Goal: Information Seeking & Learning: Learn about a topic

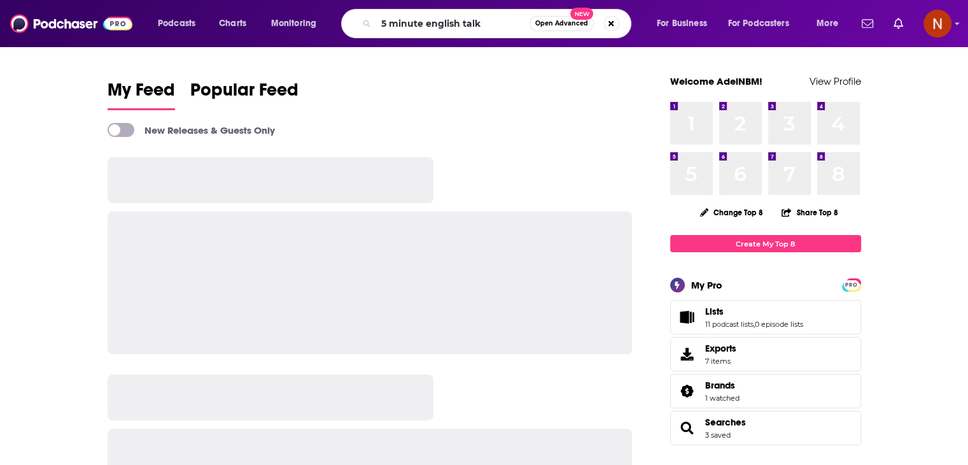
type input "5 minute english talk"
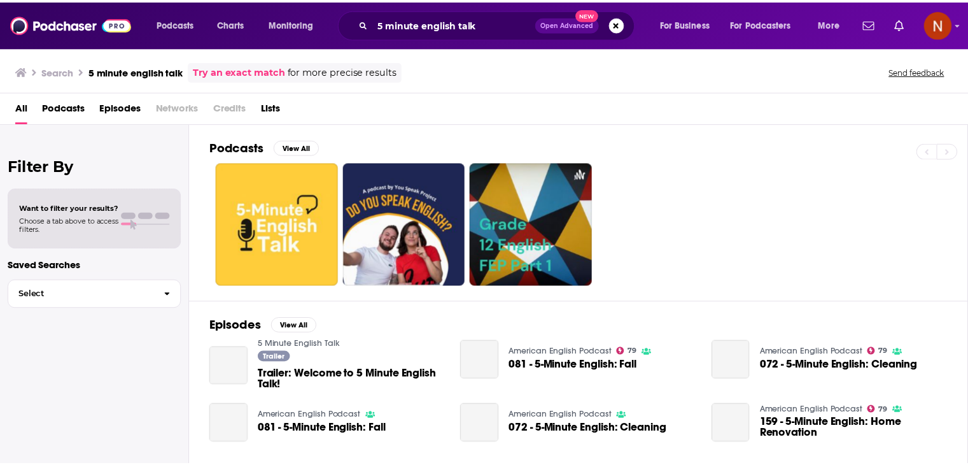
scroll to position [50, 0]
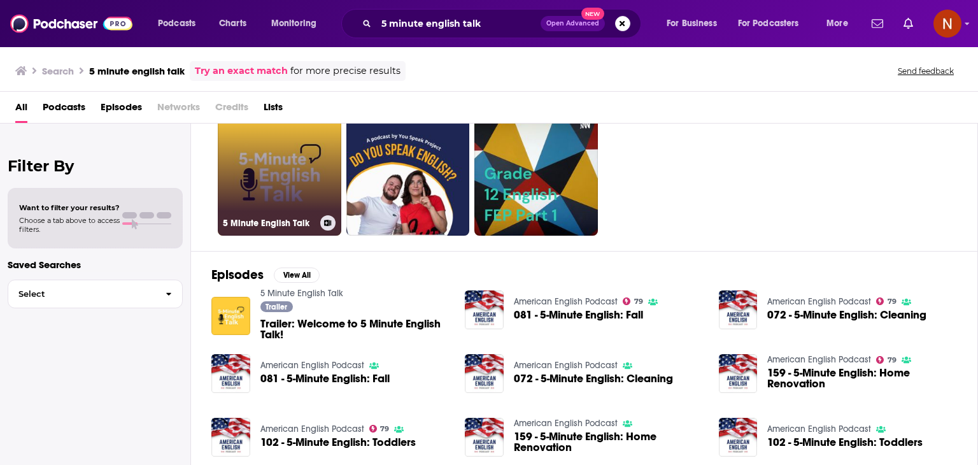
click at [252, 144] on link "5 Minute English Talk" at bounding box center [279, 173] width 123 height 123
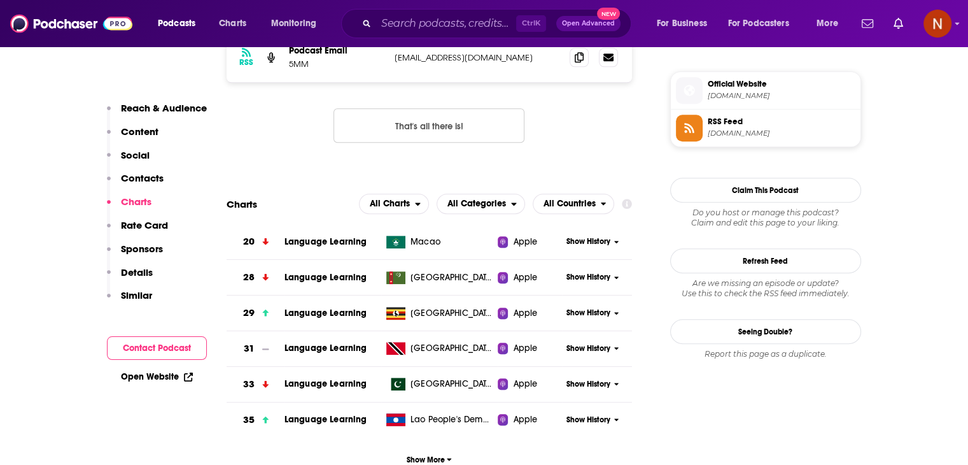
scroll to position [1113, 0]
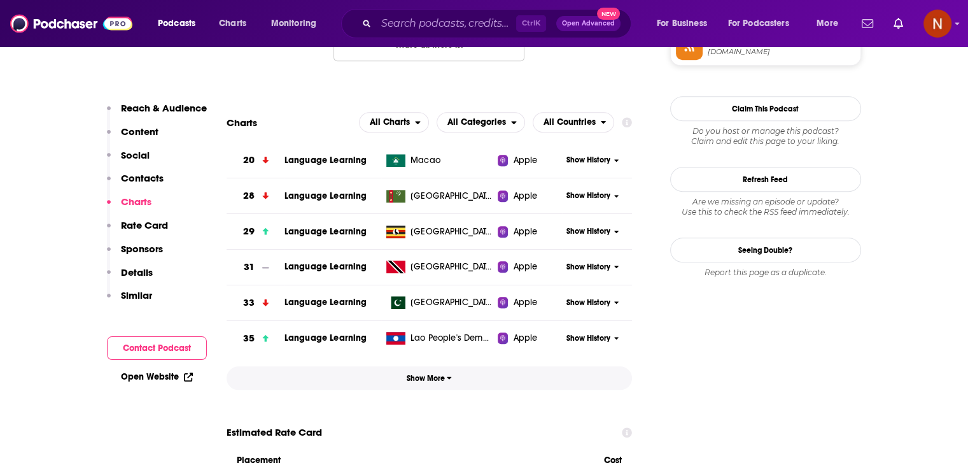
click at [440, 372] on button "Show More" at bounding box center [430, 378] width 406 height 24
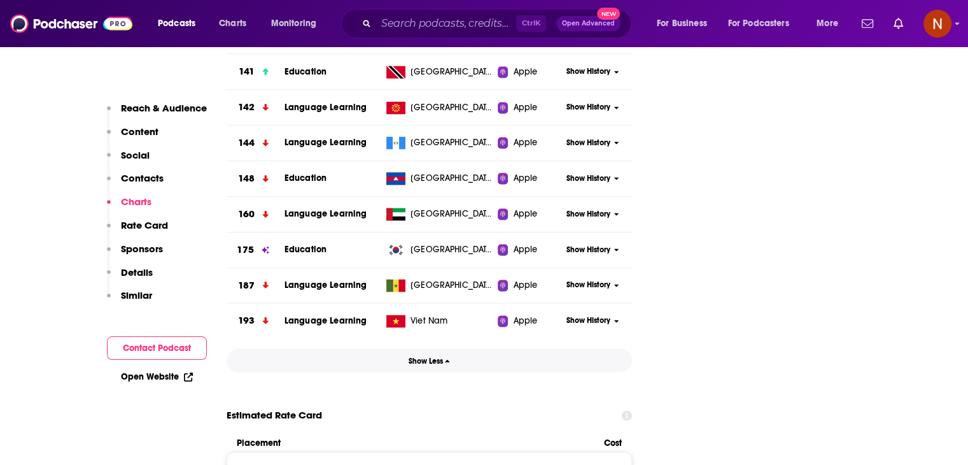
scroll to position [2090, 0]
click at [581, 217] on div "Show History" at bounding box center [597, 214] width 70 height 31
click at [584, 212] on span "Show History" at bounding box center [589, 214] width 44 height 11
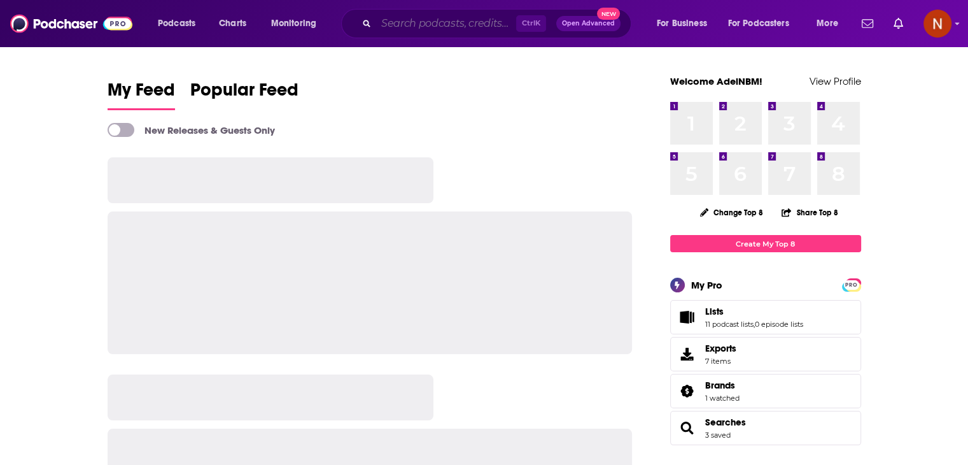
click at [476, 26] on input "Search podcasts, credits, & more..." at bounding box center [446, 23] width 140 height 20
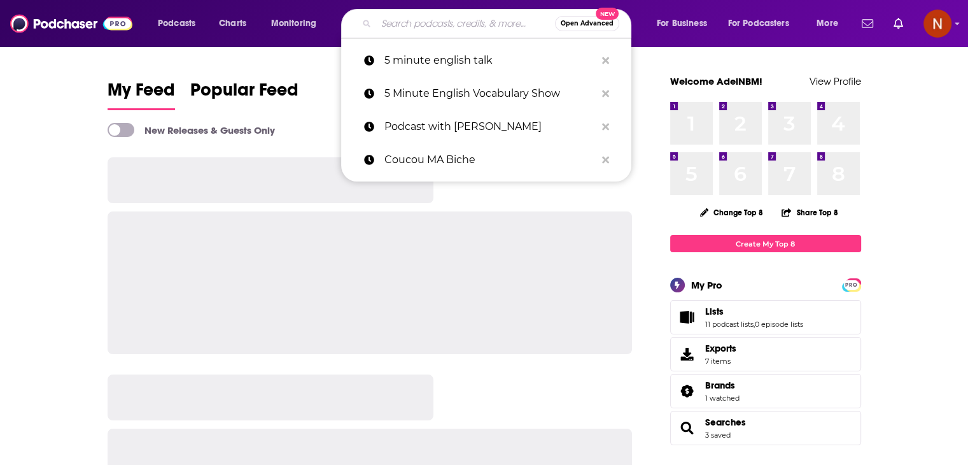
paste input "Coucou MA Biche"
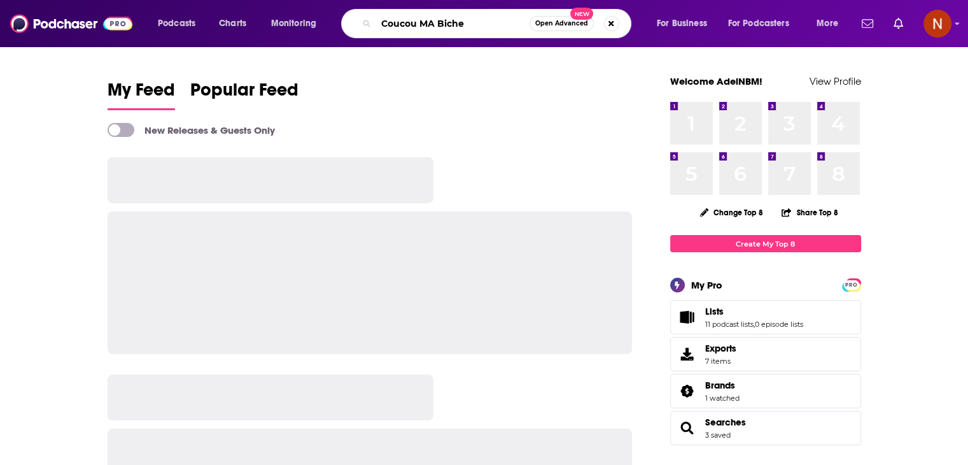
type input "Coucou MA Biche"
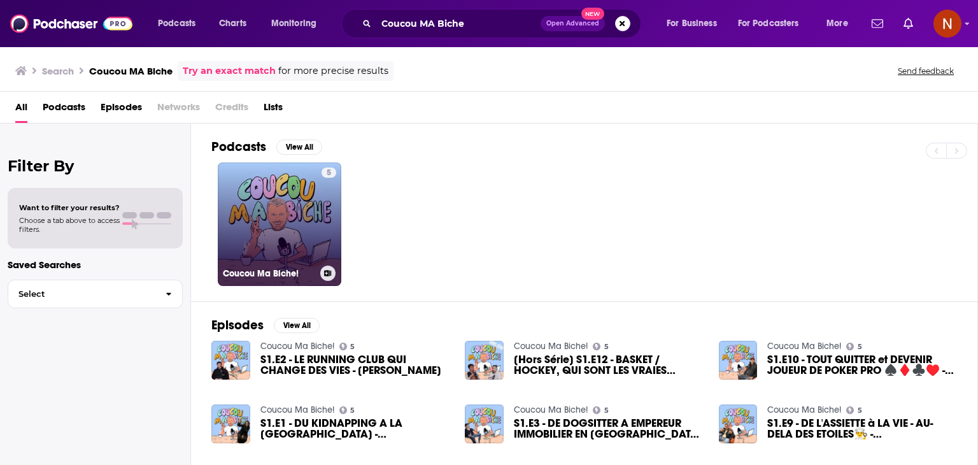
click at [283, 207] on link "5 Coucou Ma Biche!" at bounding box center [279, 223] width 123 height 123
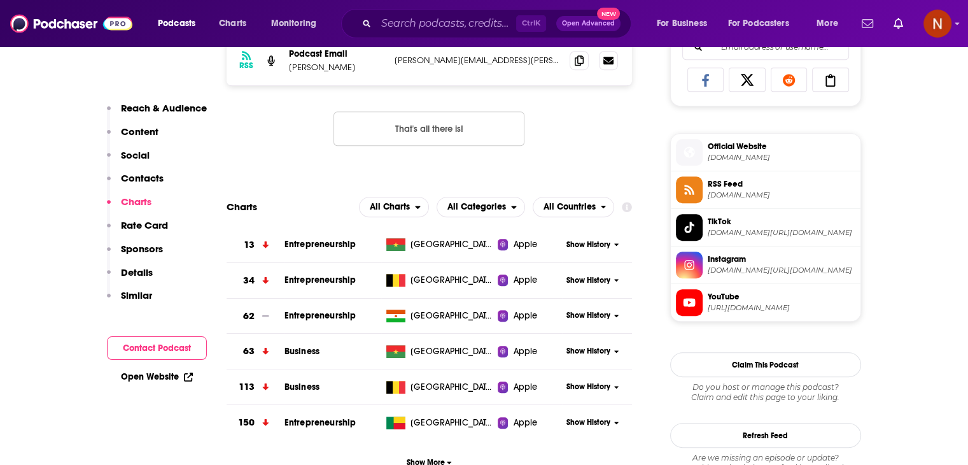
scroll to position [853, 0]
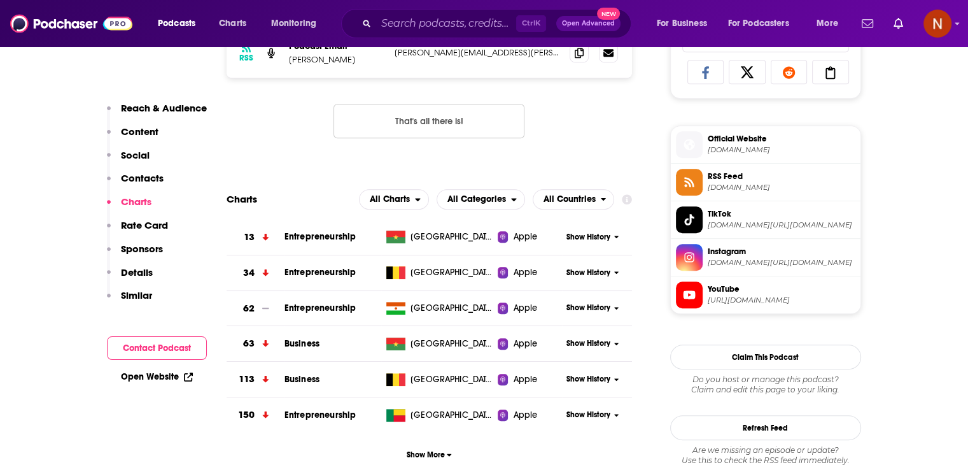
click at [583, 273] on span "Show History" at bounding box center [589, 272] width 44 height 11
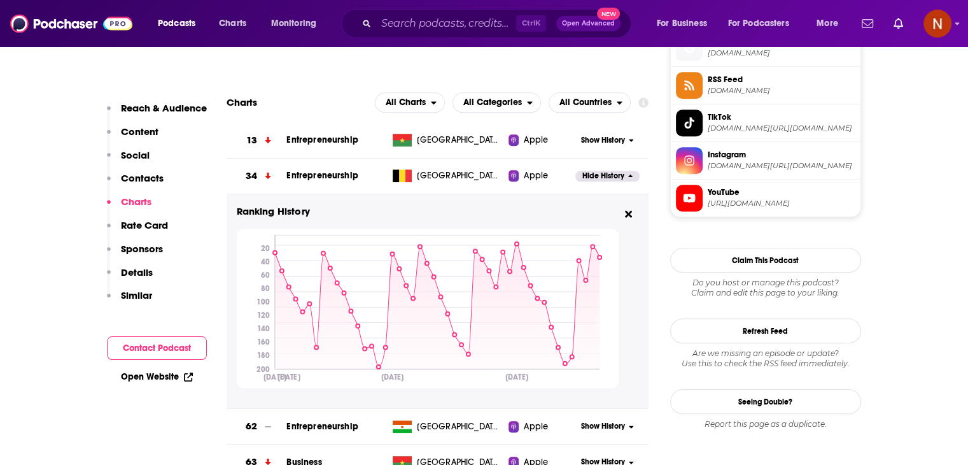
scroll to position [943, 0]
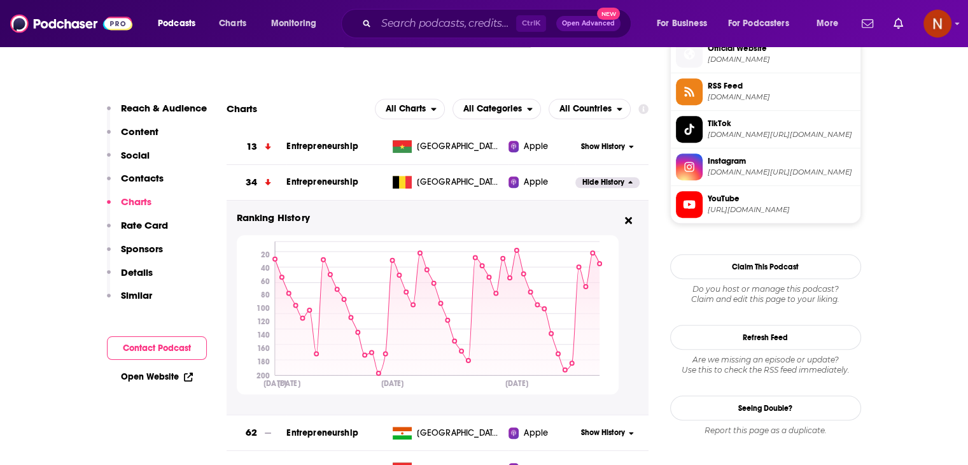
click at [602, 187] on span "Hide History" at bounding box center [603, 182] width 42 height 11
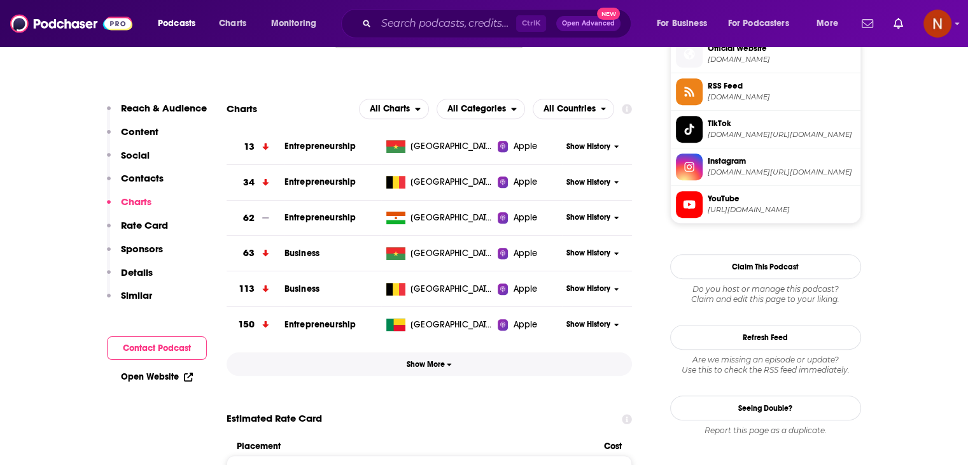
click at [443, 367] on span "Show More" at bounding box center [429, 364] width 45 height 9
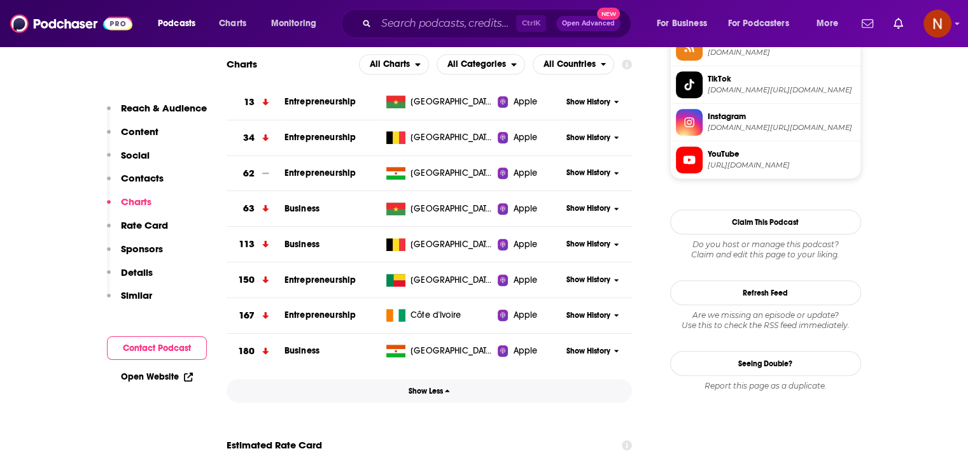
scroll to position [980, 0]
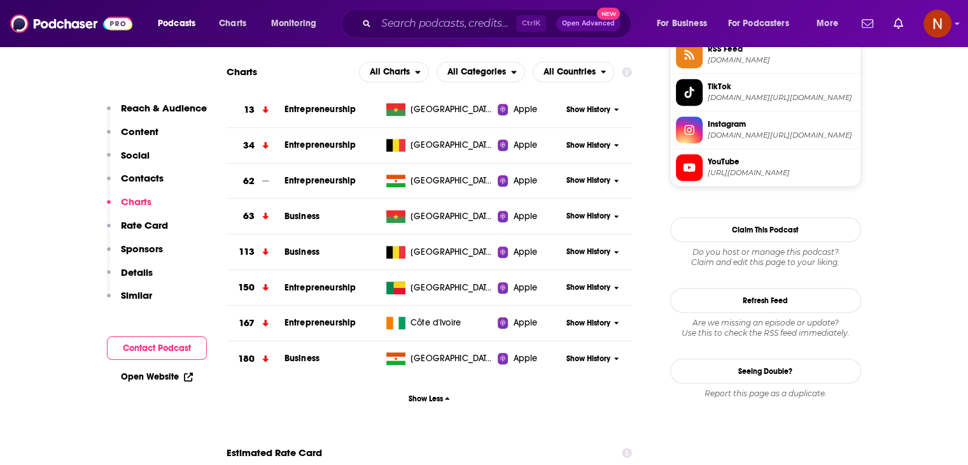
click at [582, 153] on div "Show History" at bounding box center [597, 145] width 70 height 31
click at [590, 143] on span "Show History" at bounding box center [589, 145] width 44 height 11
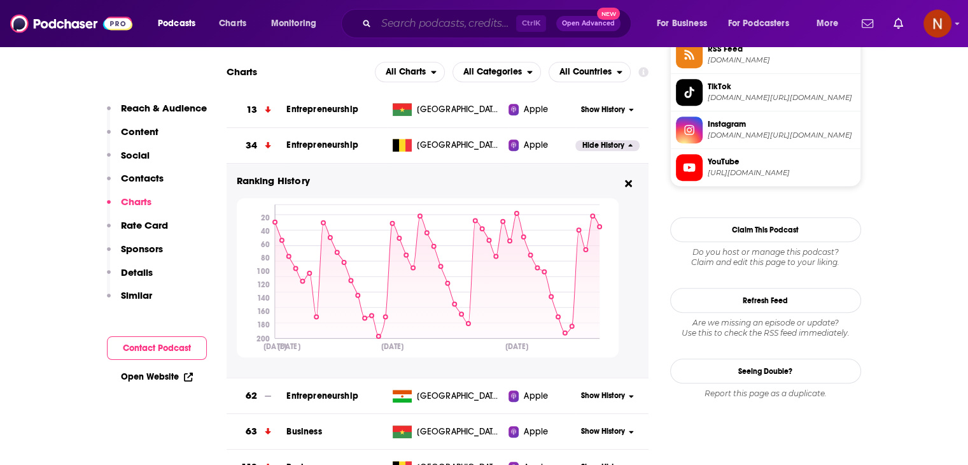
click at [429, 19] on input "Search podcasts, credits, & more..." at bounding box center [446, 23] width 140 height 20
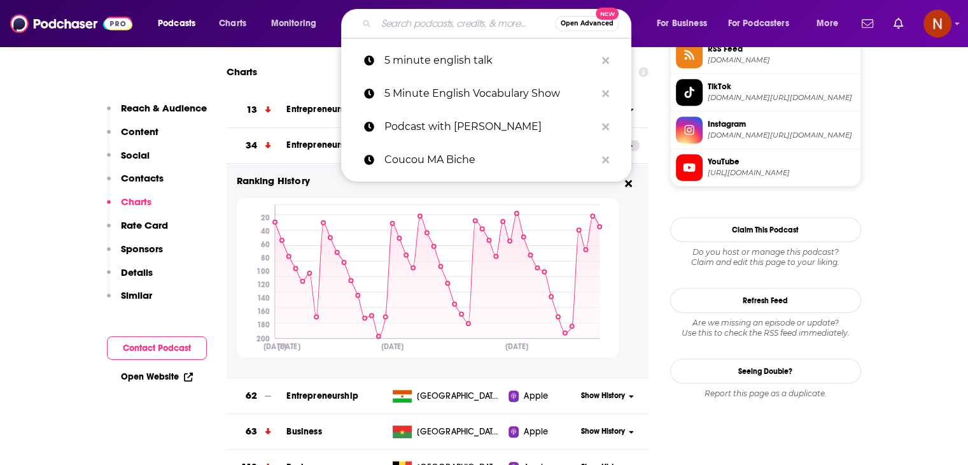
paste input "Podcast with Nayla"
type input "Podcast with Nayla"
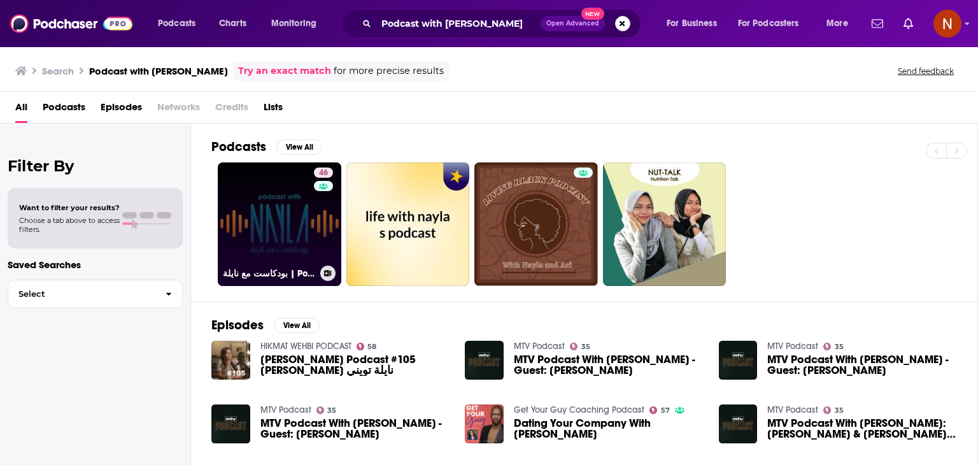
click at [260, 217] on link "46 بودكاست مع نايلة | Podcast With Nayla" at bounding box center [279, 223] width 123 height 123
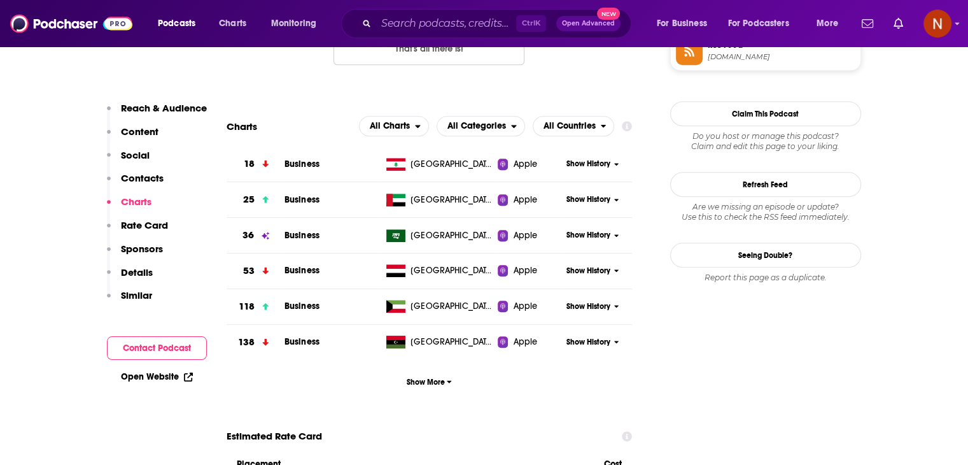
scroll to position [1108, 0]
click at [421, 379] on span "Show More" at bounding box center [429, 381] width 45 height 9
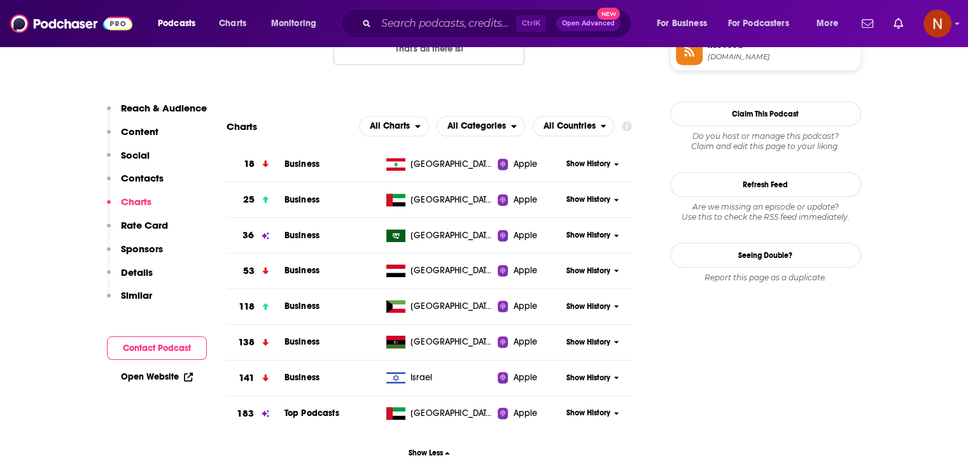
click at [589, 239] on span "Show History" at bounding box center [589, 235] width 44 height 11
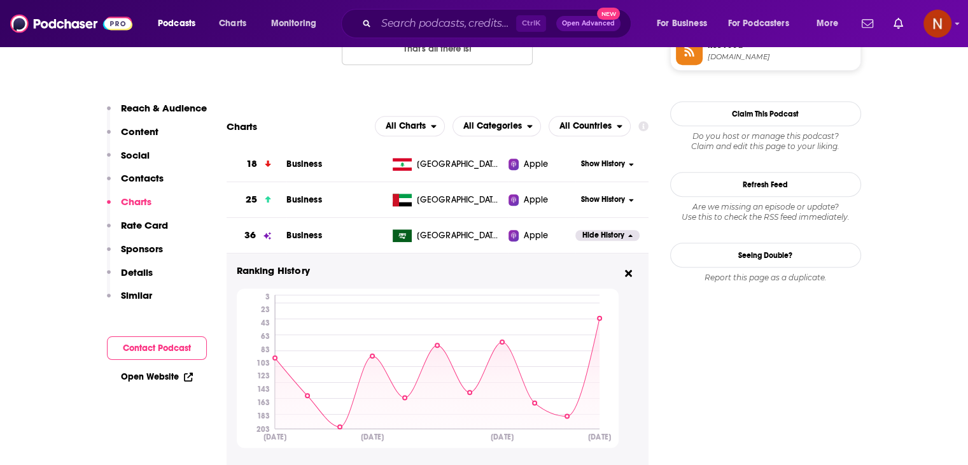
click at [589, 239] on span "Hide History" at bounding box center [603, 235] width 42 height 11
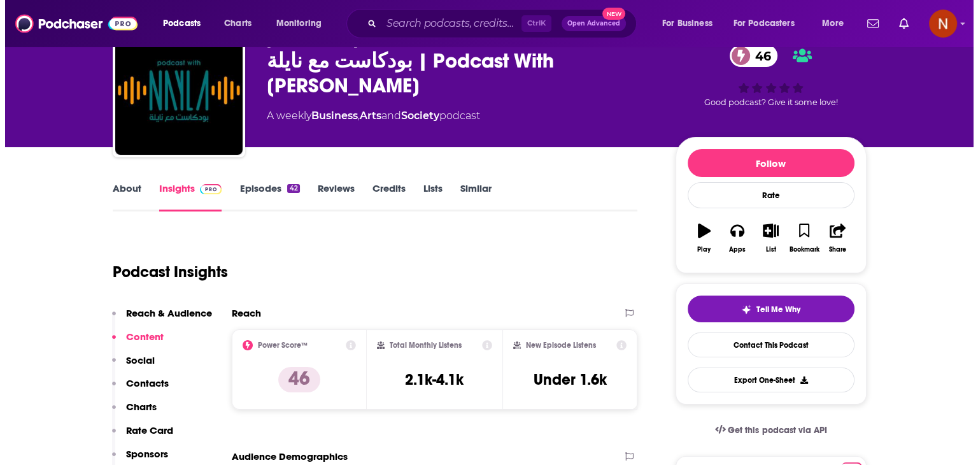
scroll to position [0, 0]
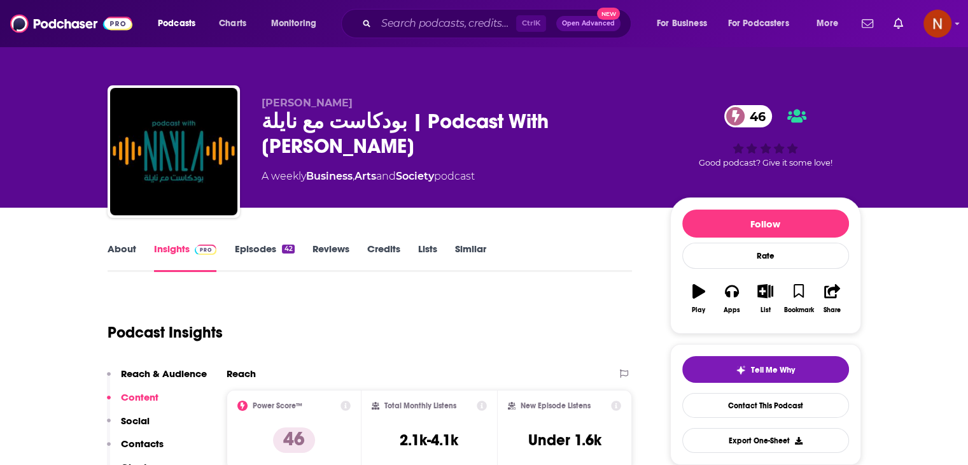
click at [412, 38] on div "Podcasts Charts Monitoring Ctrl K Open Advanced New For Business For Podcasters…" at bounding box center [484, 23] width 968 height 47
click at [427, 26] on input "Search podcasts, credits, & more..." at bounding box center [446, 23] width 140 height 20
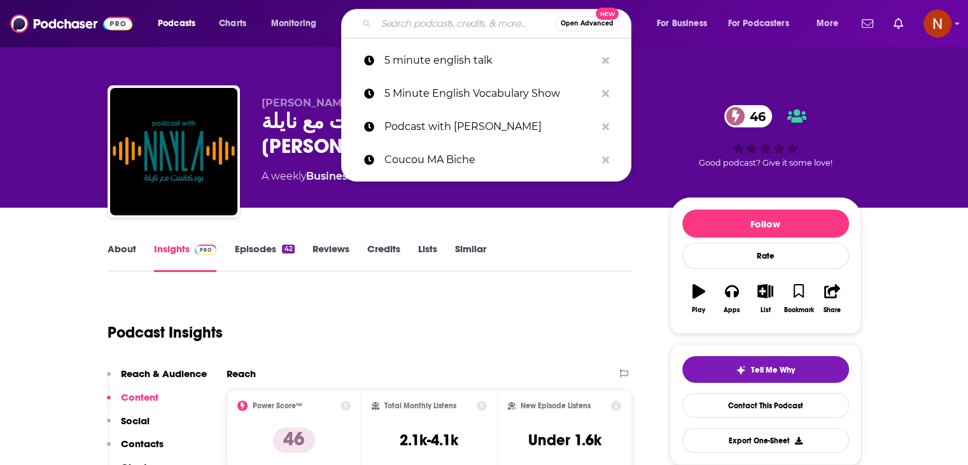
paste input "Below the Fold"
type input "Below the Fold"
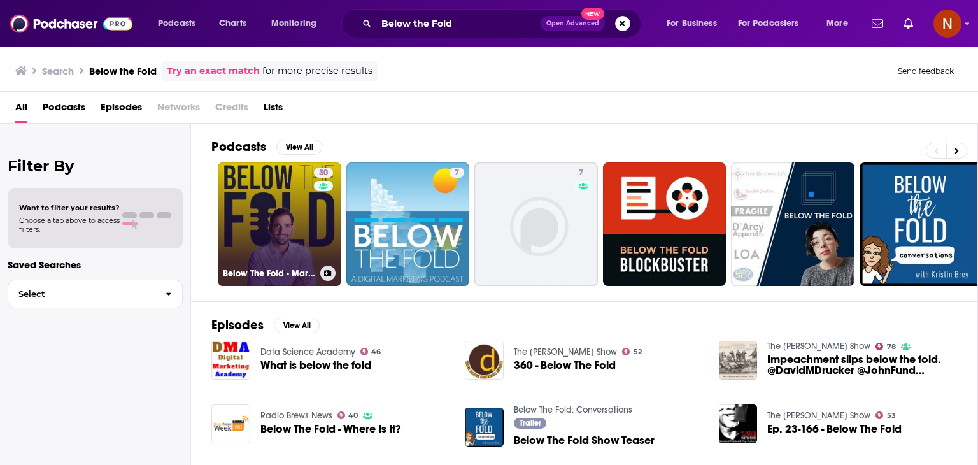
click at [266, 232] on link "30 Below The Fold - Marketing & Advertising Show" at bounding box center [279, 223] width 123 height 123
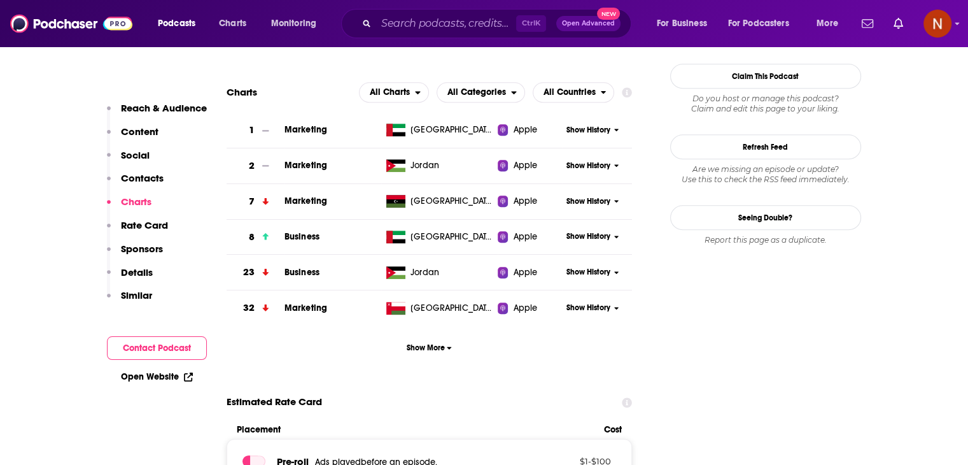
scroll to position [1146, 0]
click at [433, 350] on span "Show More" at bounding box center [429, 346] width 45 height 9
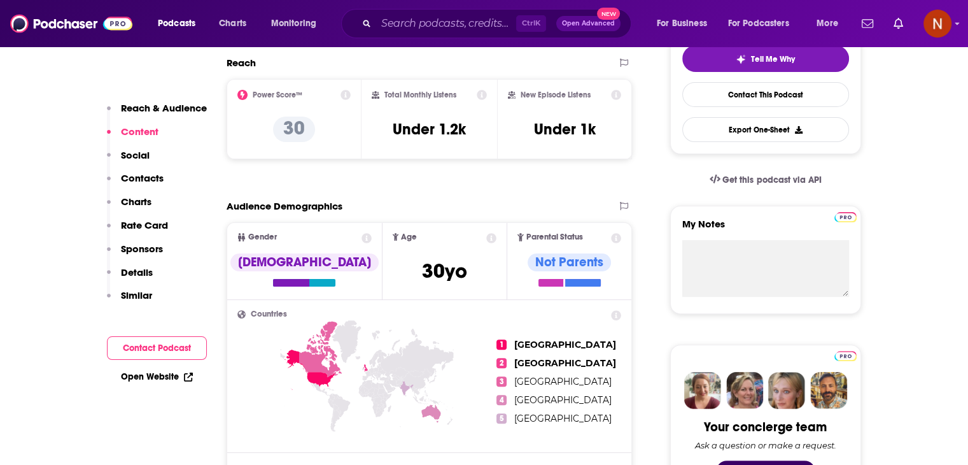
scroll to position [55, 0]
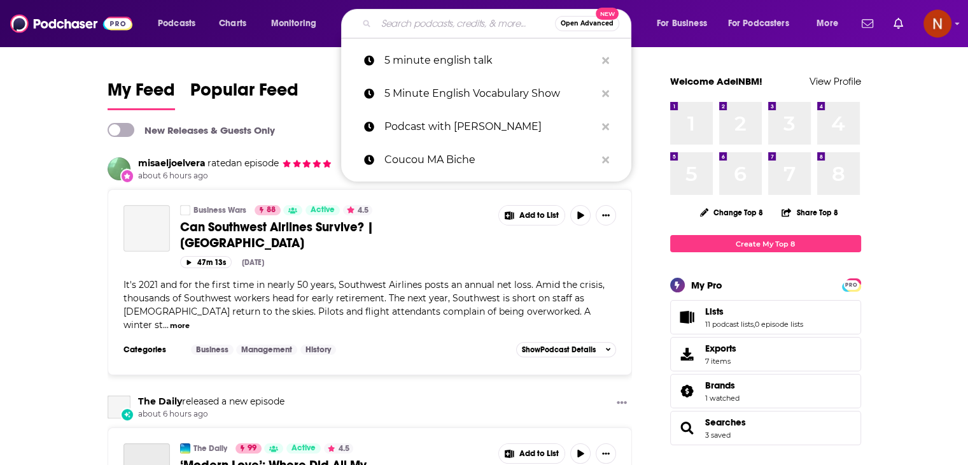
click at [407, 28] on input "Search podcasts, credits, & more..." at bounding box center [465, 23] width 179 height 20
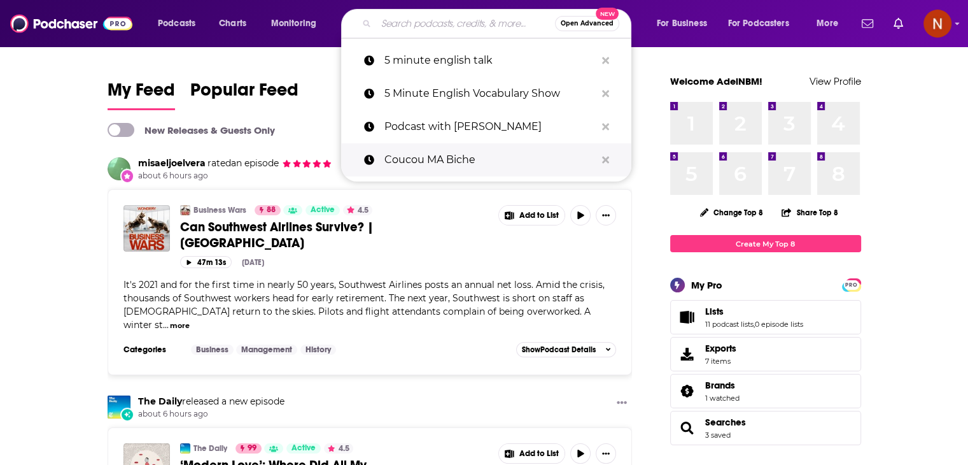
click at [430, 169] on p "Coucou MA Biche" at bounding box center [489, 159] width 211 height 33
type input "Coucou MA Biche"
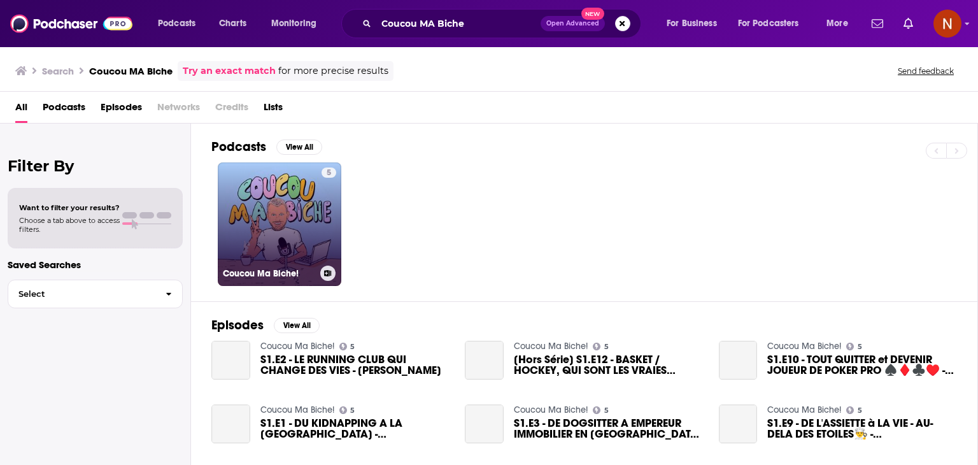
click at [312, 196] on link "5 Coucou Ma Biche!" at bounding box center [279, 223] width 123 height 123
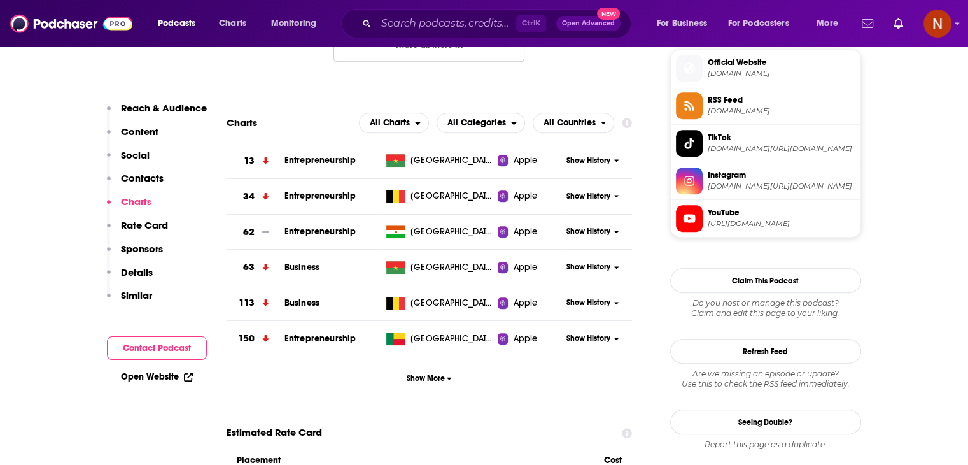
scroll to position [929, 0]
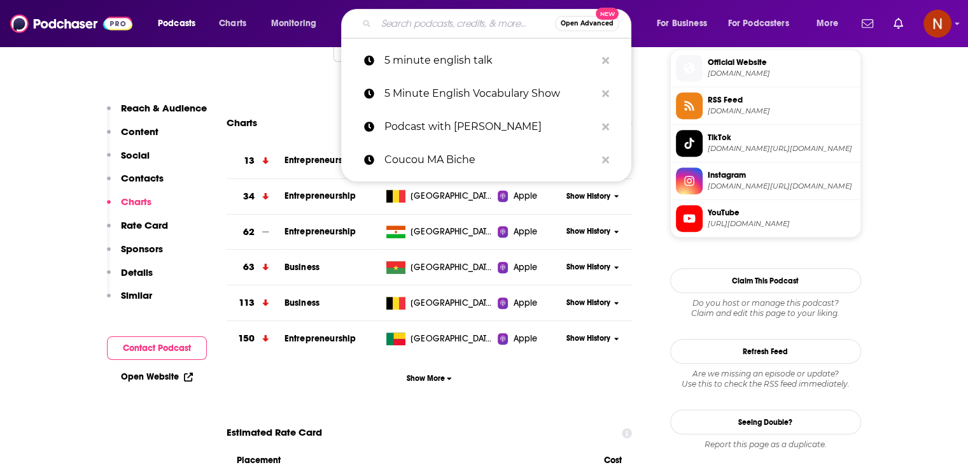
click at [419, 16] on input "Search podcasts, credits, & more..." at bounding box center [465, 23] width 179 height 20
paste input "Coucou MA Biche"
type input "Coucou MA Biche"
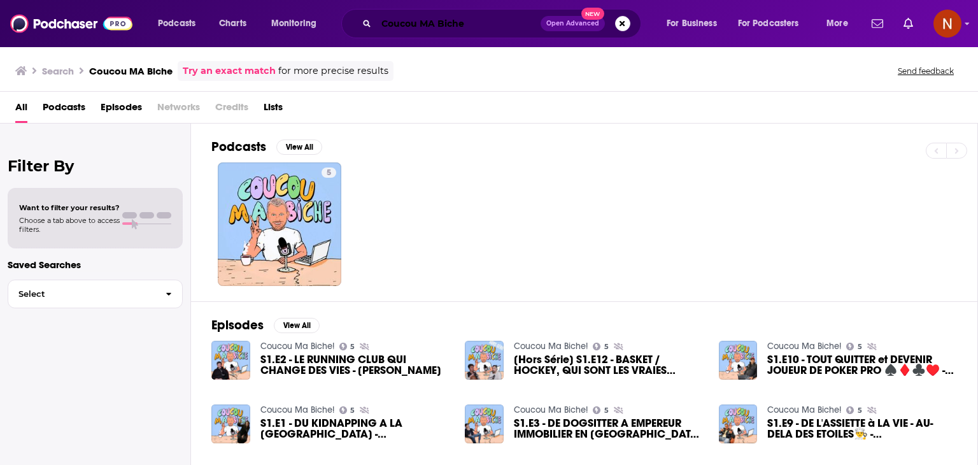
click at [393, 27] on input "Coucou MA Biche" at bounding box center [458, 23] width 164 height 20
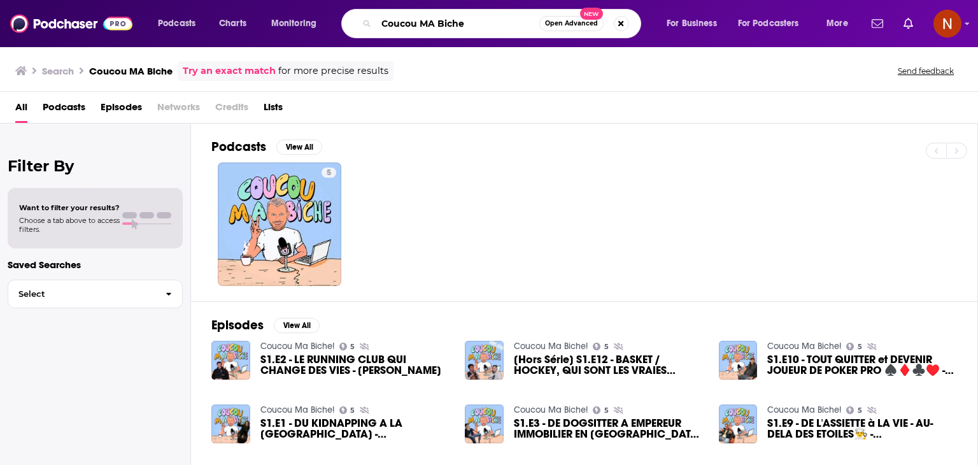
click at [393, 27] on input "Coucou MA Biche" at bounding box center [457, 23] width 163 height 20
paste input "الخير فيك"
type input "الخير فيك"
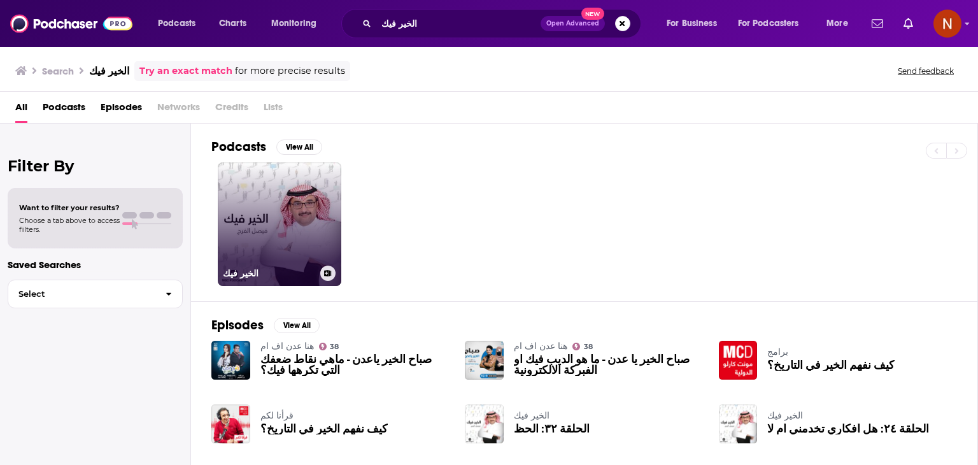
click at [321, 235] on link "الخير فيك" at bounding box center [279, 223] width 123 height 123
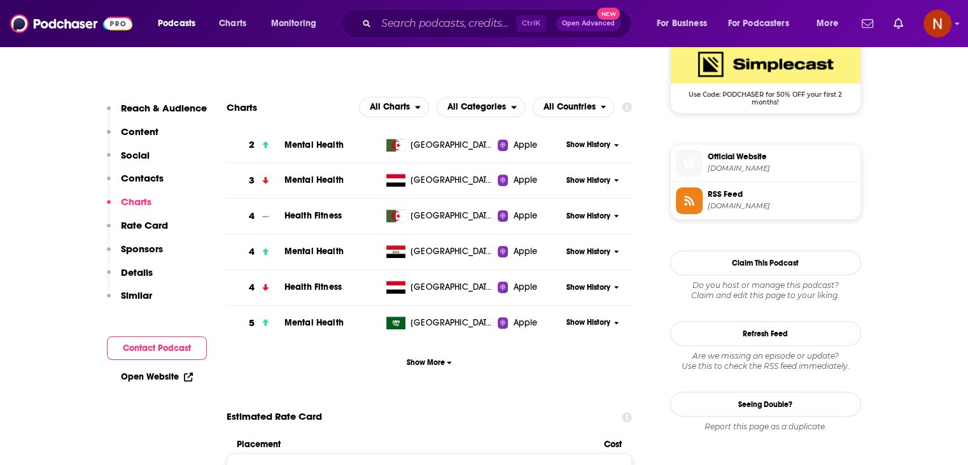
scroll to position [959, 0]
click at [575, 322] on span "Show History" at bounding box center [589, 321] width 44 height 11
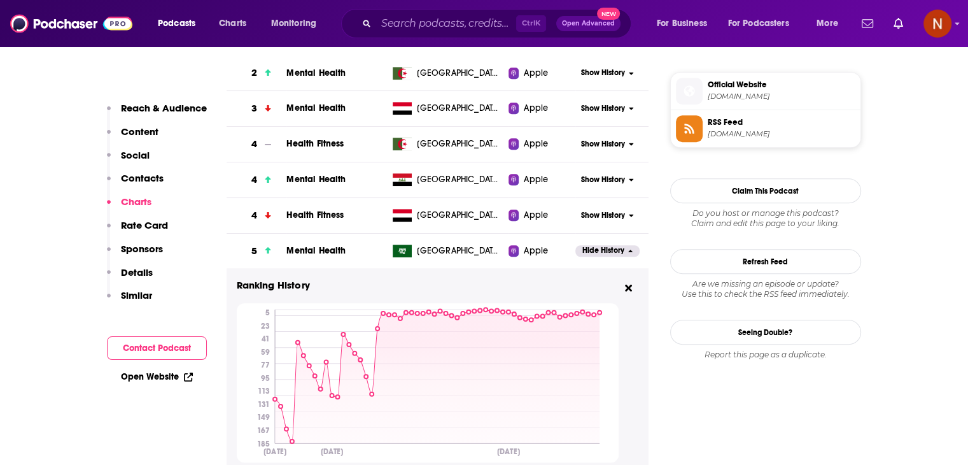
scroll to position [1021, 0]
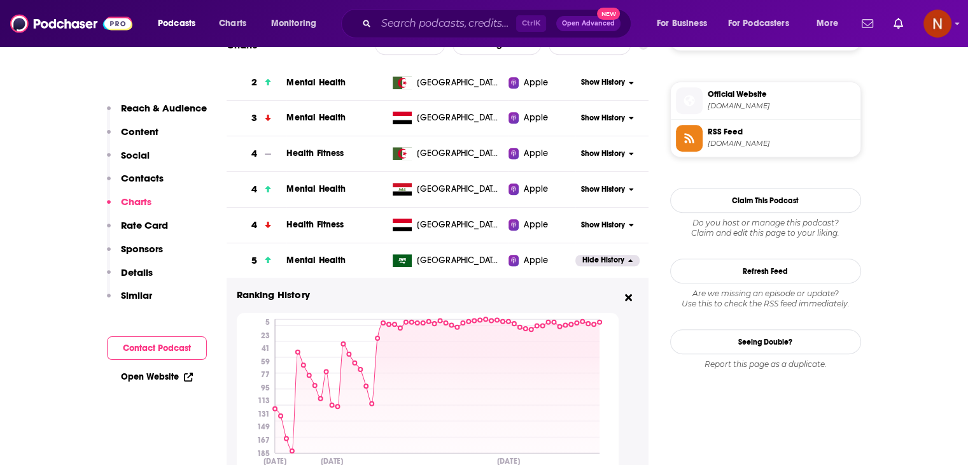
click at [608, 255] on div "Hide History" at bounding box center [611, 259] width 73 height 31
click at [606, 255] on span "Hide History" at bounding box center [603, 260] width 42 height 11
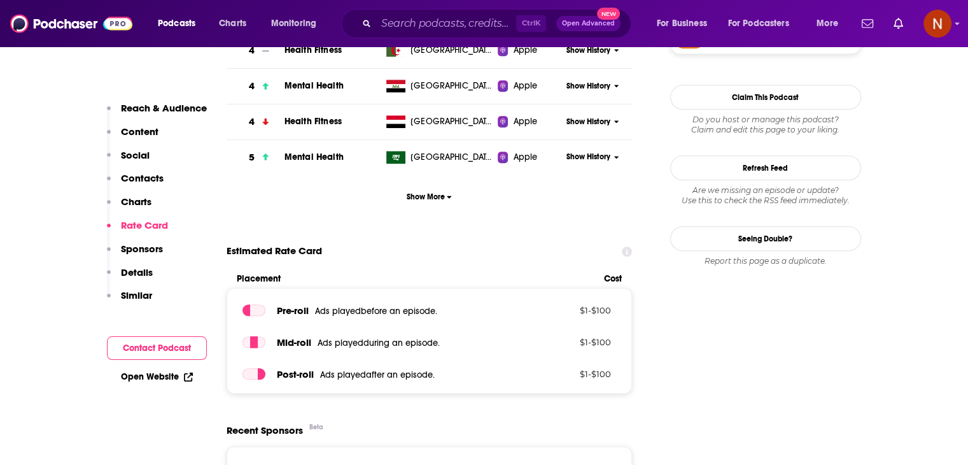
scroll to position [1123, 0]
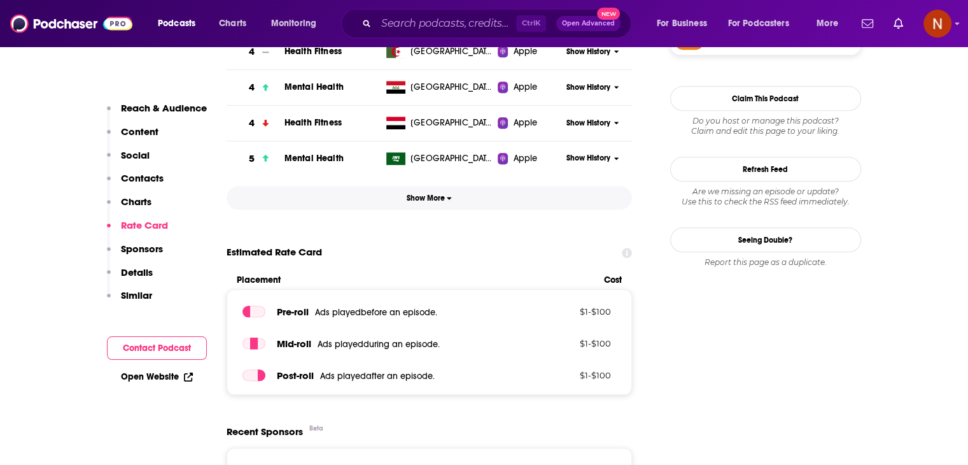
click at [440, 207] on button "Show More" at bounding box center [430, 198] width 406 height 24
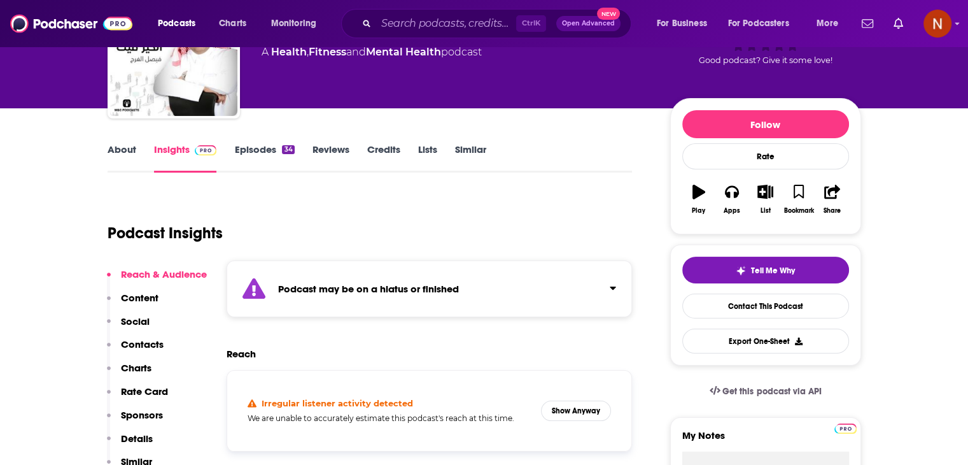
scroll to position [0, 0]
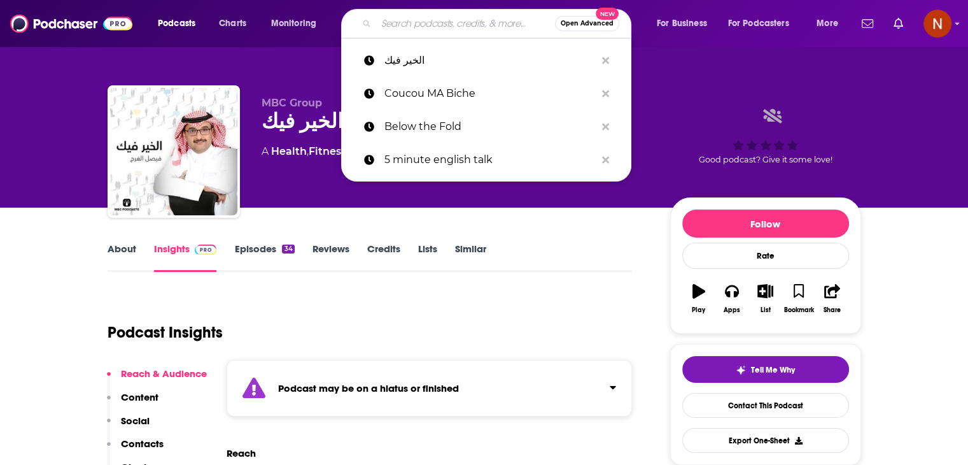
click at [459, 20] on input "Search podcasts, credits, & more..." at bounding box center [465, 23] width 179 height 20
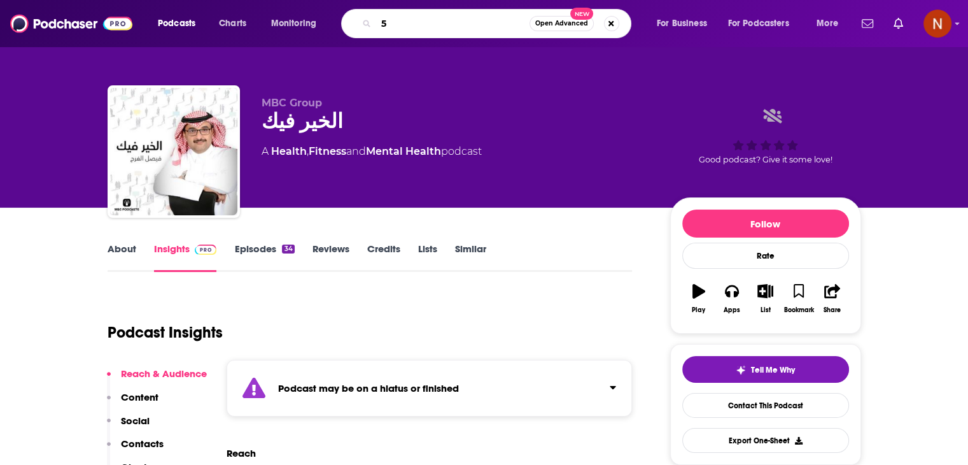
click at [459, 20] on input "5" at bounding box center [452, 23] width 153 height 20
type input "5 minute english takl"
type input "5 minute english vocaboulary show"
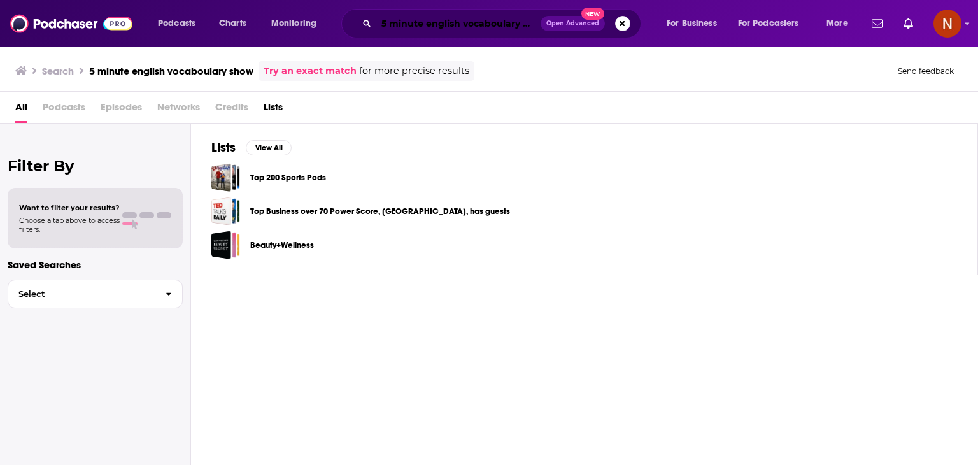
click at [482, 26] on input "5 minute english vocaboulary show" at bounding box center [458, 23] width 164 height 20
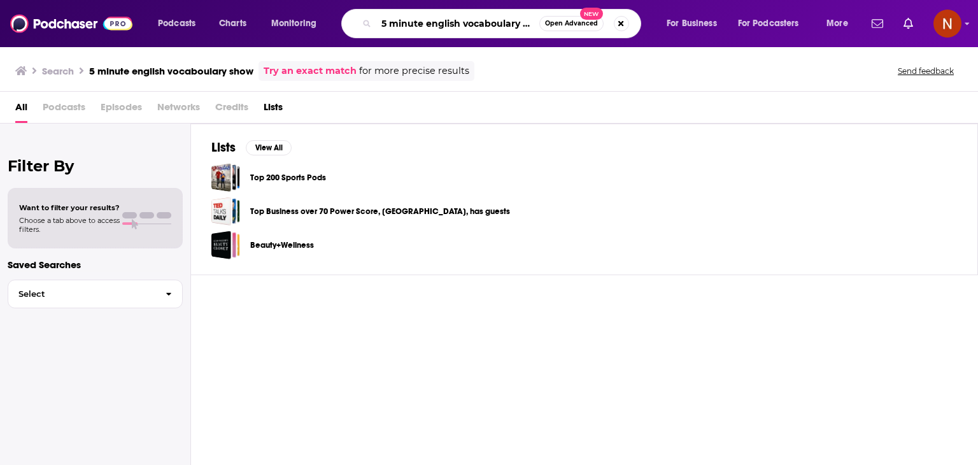
click at [482, 26] on input "5 minute english vocaboulary show" at bounding box center [457, 23] width 163 height 20
click at [444, 25] on input "5 minute english vocabulary show" at bounding box center [457, 23] width 163 height 20
click at [521, 26] on input "5 minute English vocabulary show" at bounding box center [457, 23] width 163 height 20
type input "5 minute English vocabulary show"
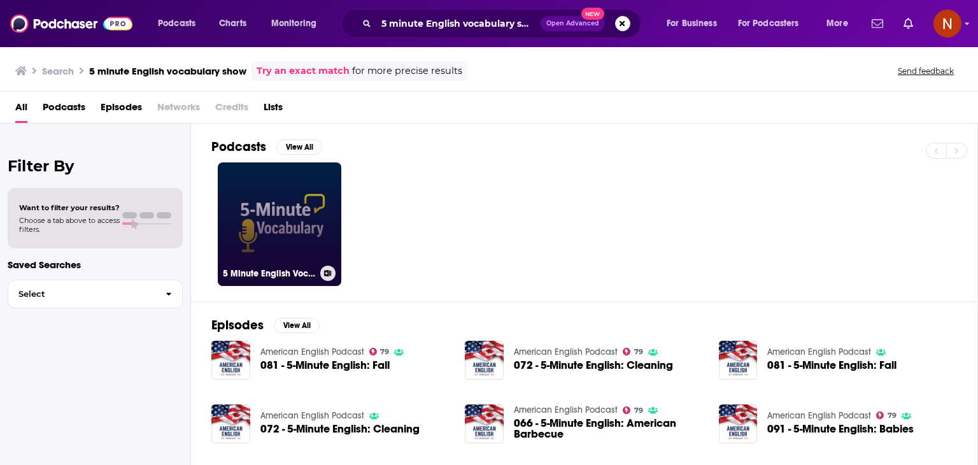
click at [290, 201] on link "5 Minute English Vocabulary Show" at bounding box center [279, 223] width 123 height 123
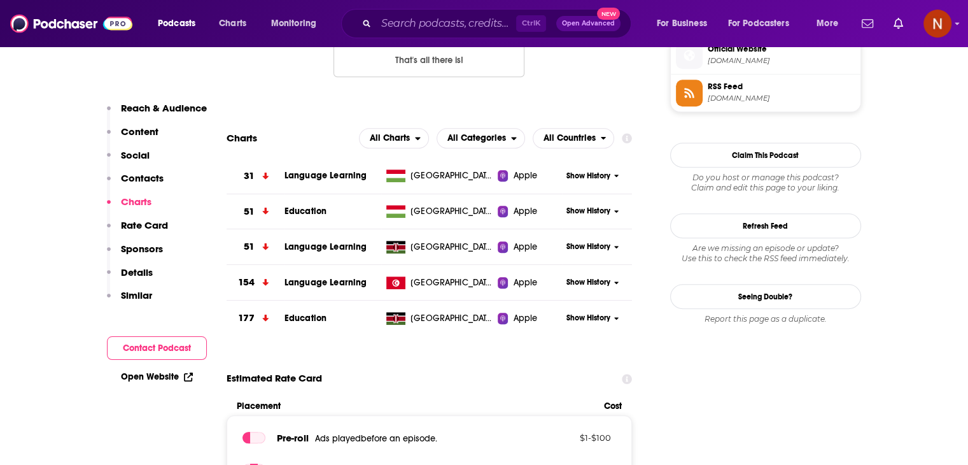
scroll to position [1067, 0]
